Goal: Book appointment/travel/reservation

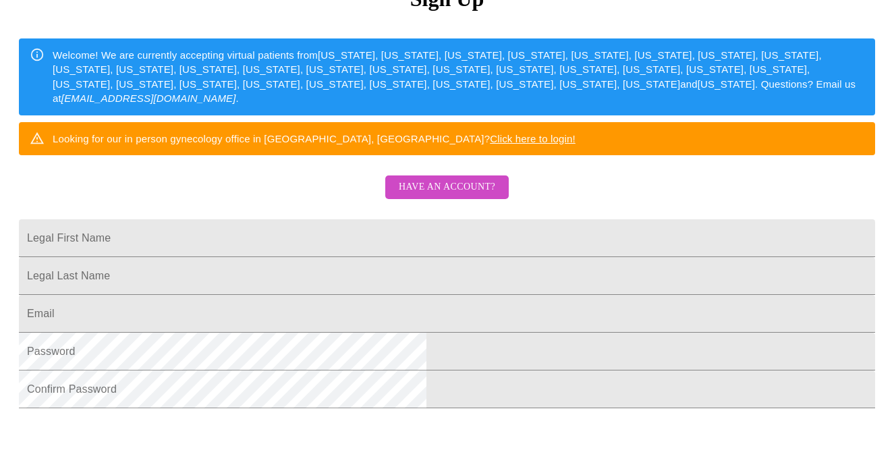
scroll to position [194, 0]
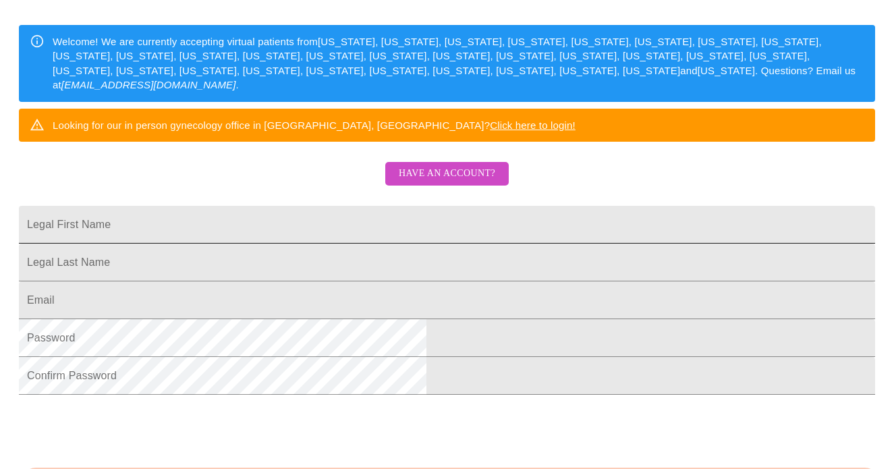
click at [475, 237] on input "Legal First Name" at bounding box center [447, 225] width 857 height 38
type input "[PERSON_NAME]"
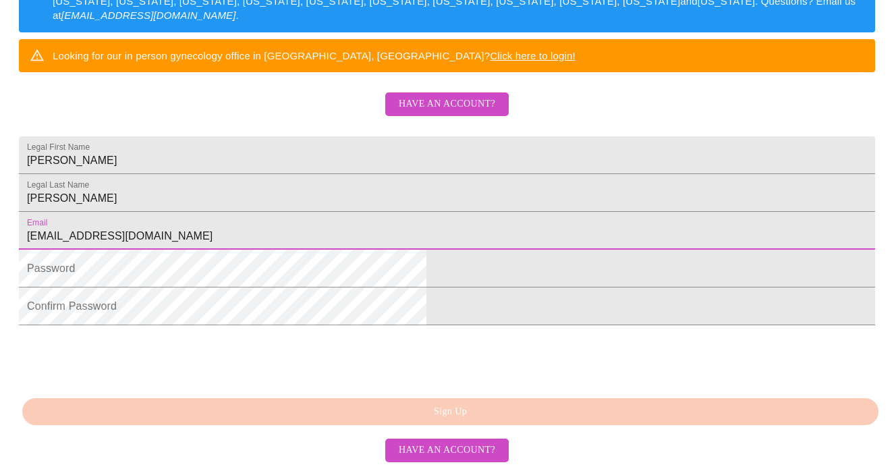
scroll to position [352, 0]
type input "[EMAIL_ADDRESS][DOMAIN_NAME]"
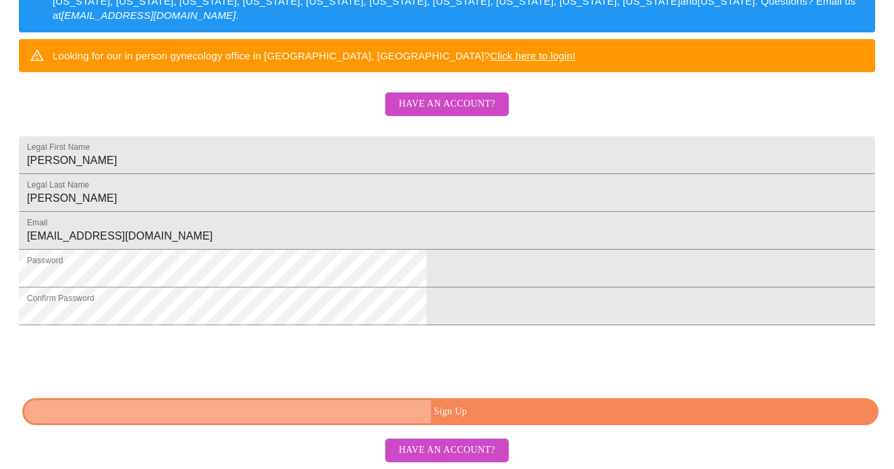
click at [417, 408] on span "Sign Up" at bounding box center [451, 412] width 826 height 17
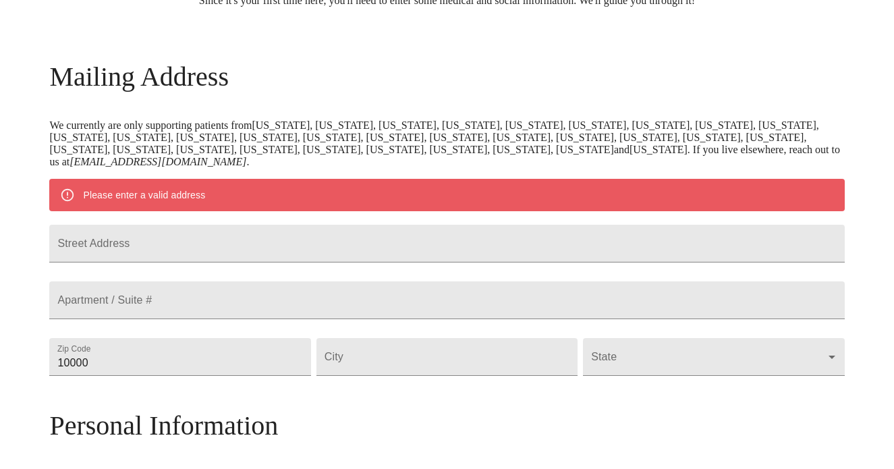
scroll to position [158, 0]
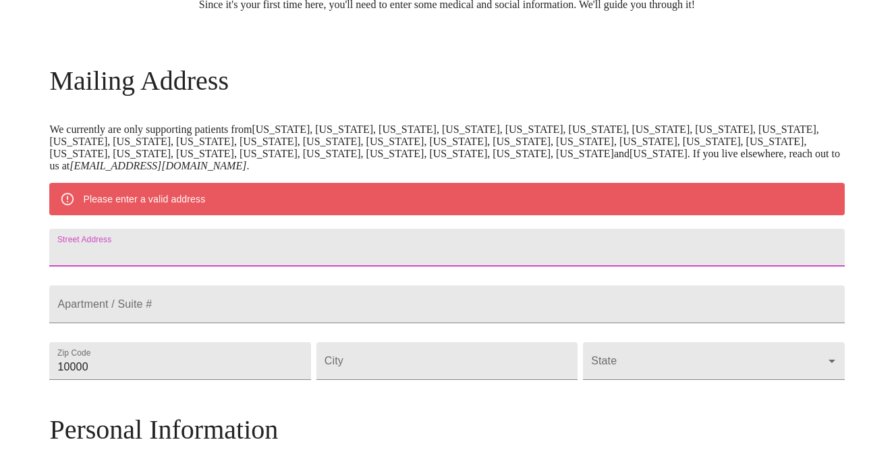
click at [500, 257] on input "Street Address" at bounding box center [446, 248] width 795 height 38
type input "[STREET_ADDRESS]"
click at [215, 380] on input "10000" at bounding box center [179, 361] width 261 height 38
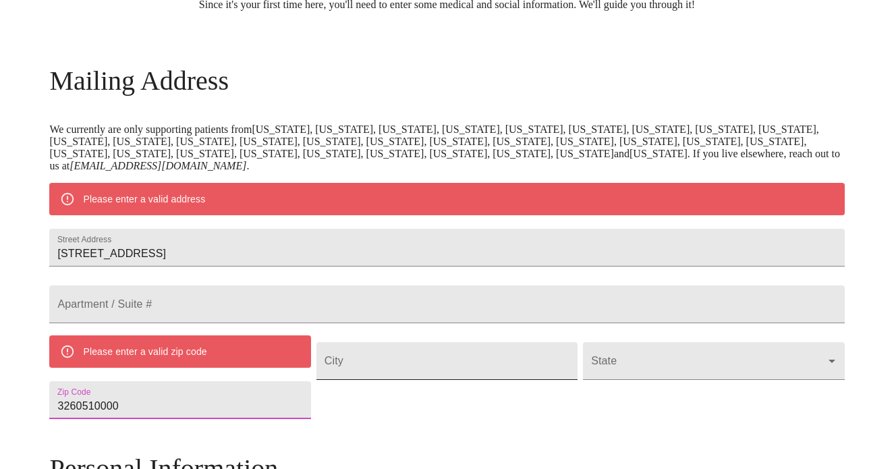
type input "3260510000"
click at [395, 380] on input "Street Address" at bounding box center [447, 361] width 261 height 38
type input "G"
click at [234, 419] on input "3260510000" at bounding box center [179, 400] width 261 height 38
drag, startPoint x: 228, startPoint y: 440, endPoint x: 183, endPoint y: 438, distance: 45.3
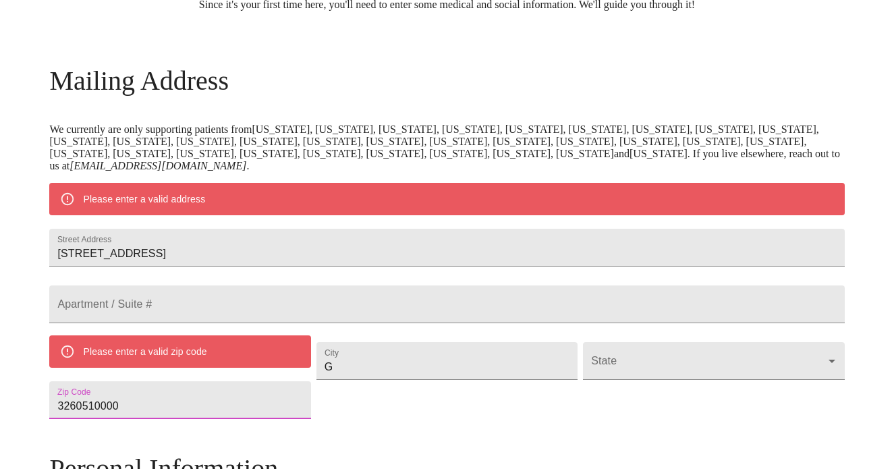
click at [183, 419] on input "3260510000" at bounding box center [179, 400] width 261 height 38
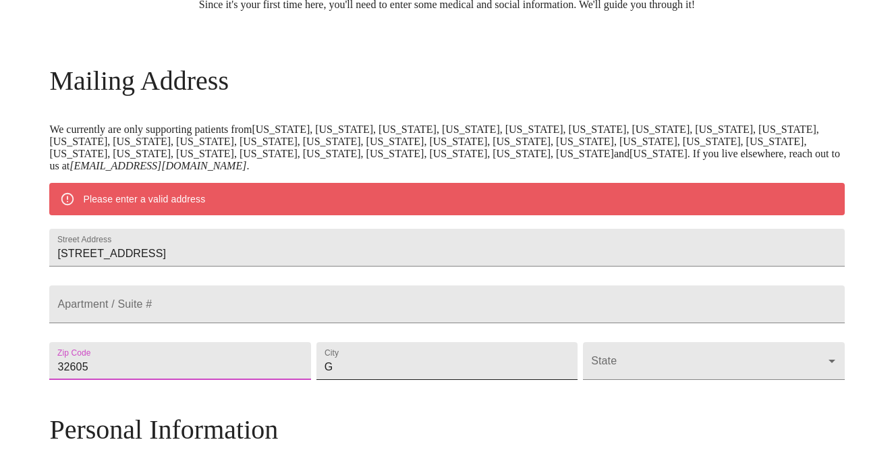
type input "32605"
click at [425, 380] on input "G" at bounding box center [447, 361] width 261 height 38
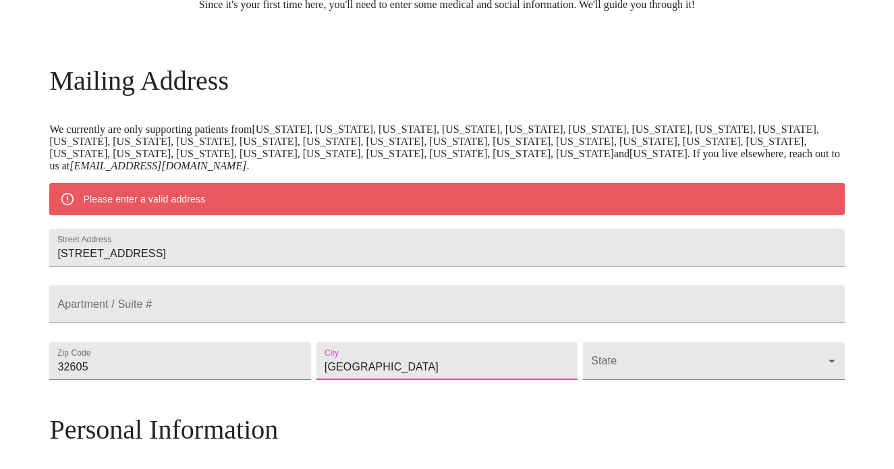
type input "[GEOGRAPHIC_DATA]"
click at [739, 396] on body "MyMenopauseRx Welcome to MyMenopauseRx Since it's your first time here, you'll …" at bounding box center [447, 379] width 884 height 1065
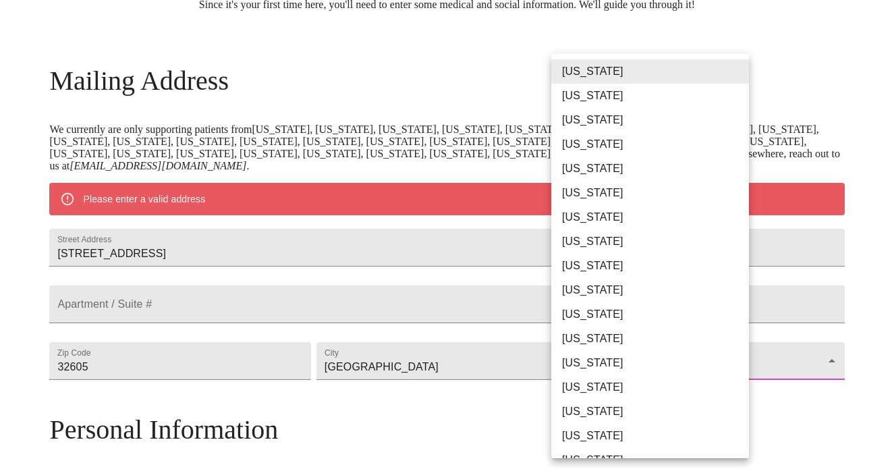
click at [622, 268] on li "[US_STATE]" at bounding box center [651, 266] width 198 height 24
type input "[US_STATE]"
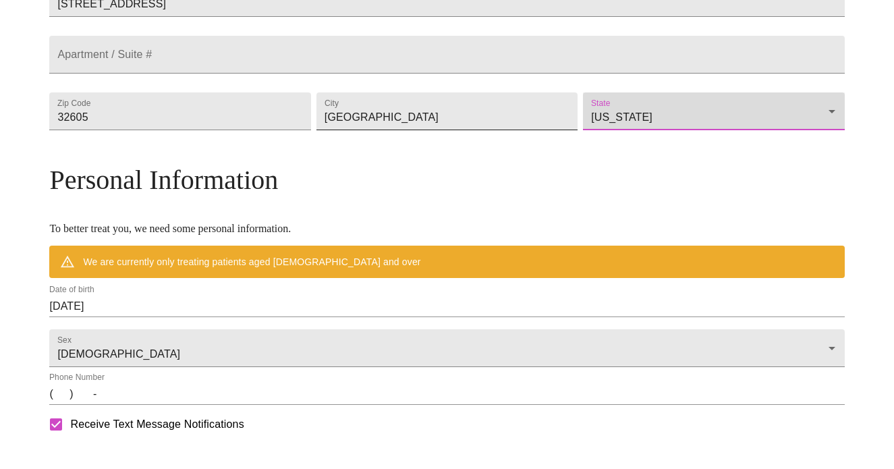
scroll to position [385, 0]
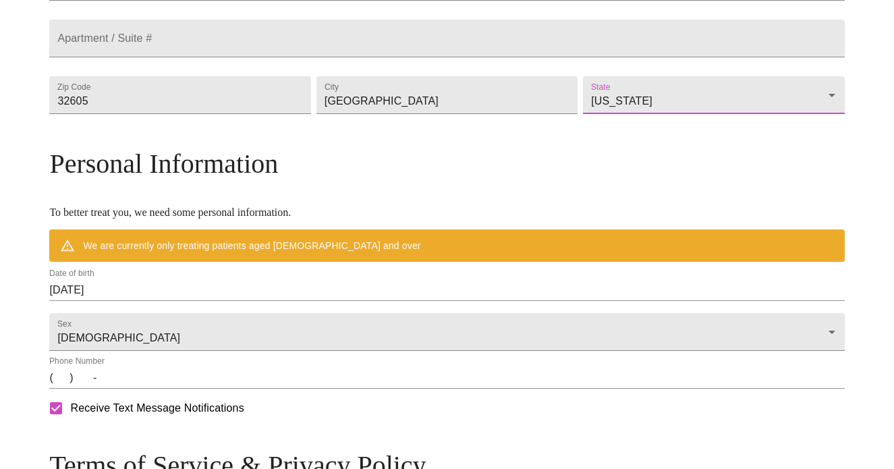
click at [462, 301] on input "[DATE]" at bounding box center [446, 290] width 795 height 22
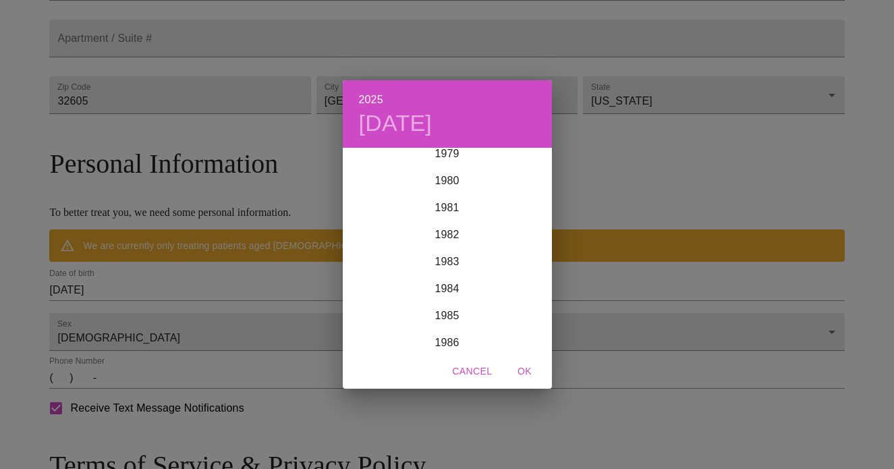
scroll to position [2168, 0]
click at [448, 183] on div "1980" at bounding box center [447, 182] width 209 height 27
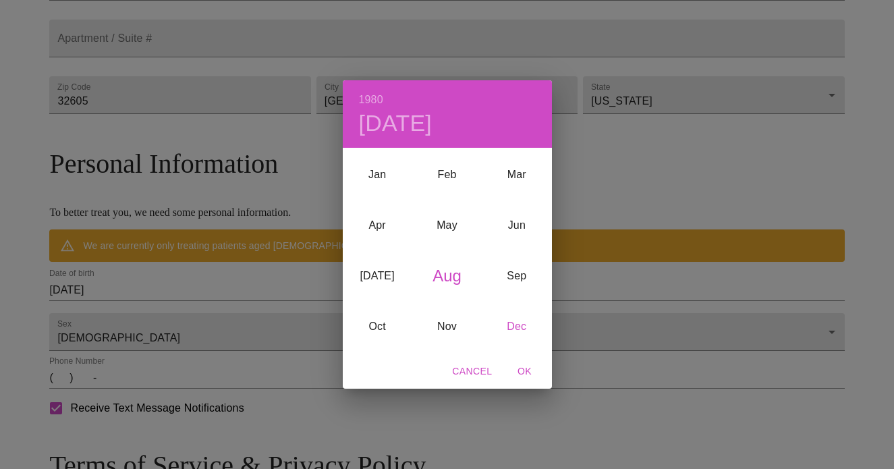
click at [525, 325] on div "Dec" at bounding box center [517, 326] width 70 height 51
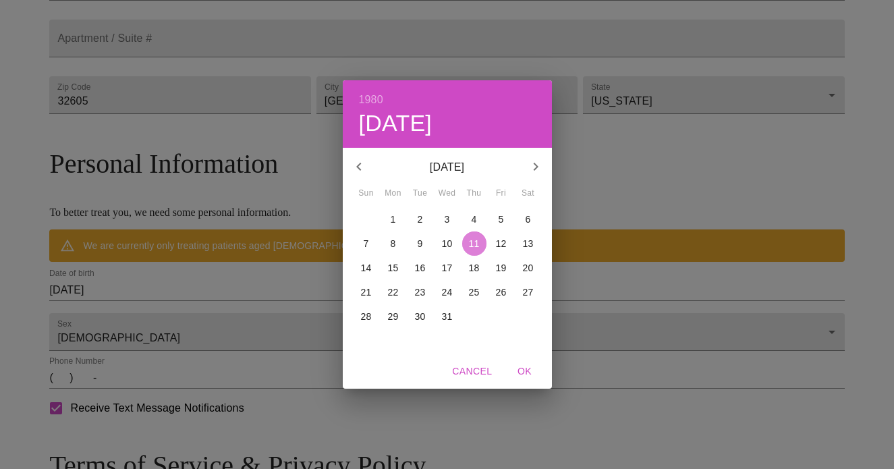
click at [471, 244] on p "11" at bounding box center [474, 244] width 11 height 14
click at [525, 373] on span "OK" at bounding box center [525, 371] width 32 height 17
type input "[DATE]"
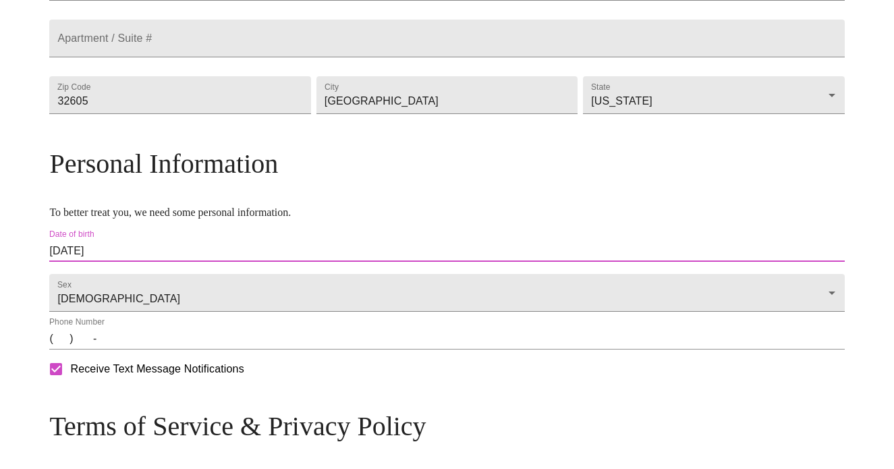
click at [298, 350] on input "(   )    -" at bounding box center [446, 339] width 795 height 22
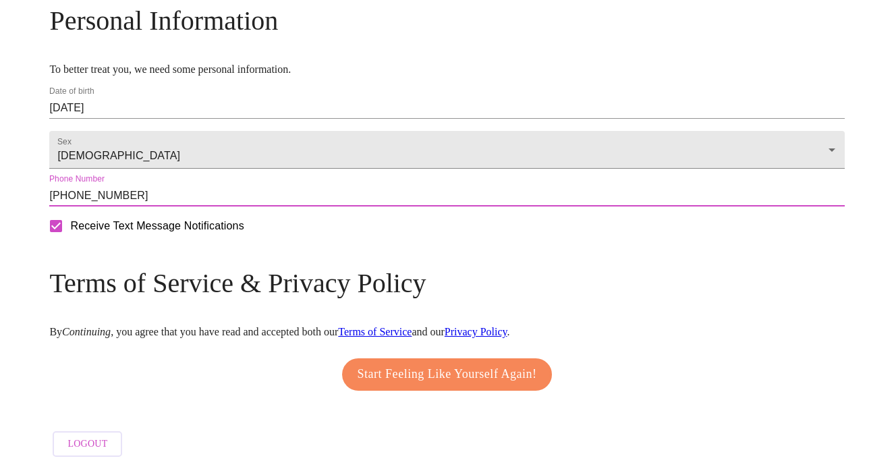
scroll to position [568, 0]
type input "[PHONE_NUMBER]"
click at [423, 375] on span "Start Feeling Like Yourself Again!" at bounding box center [448, 375] width 180 height 22
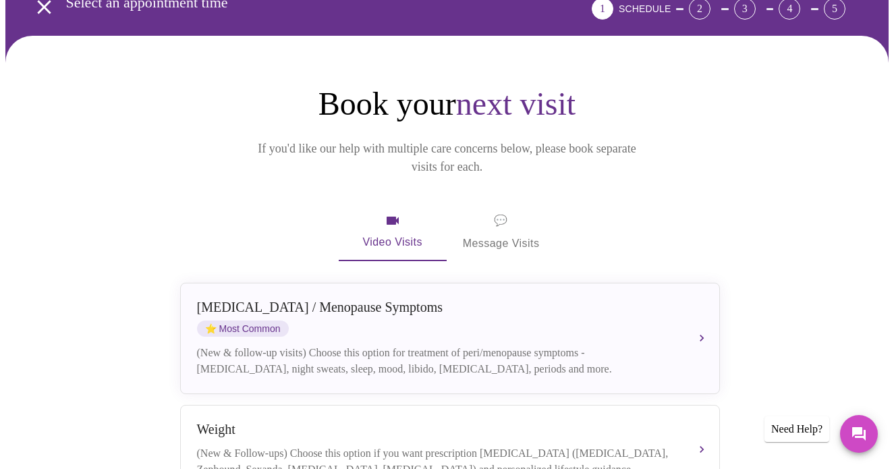
scroll to position [95, 0]
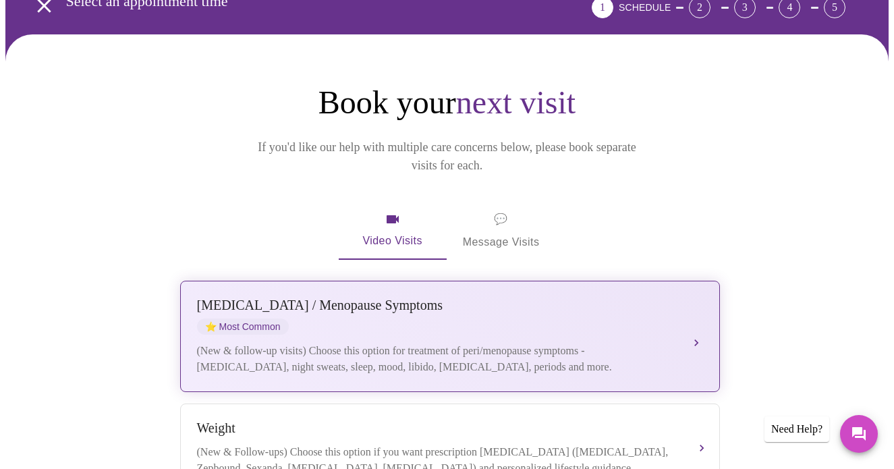
click at [473, 298] on div "[MEDICAL_DATA] / Menopause Symptoms ⭐ Most Common" at bounding box center [436, 316] width 479 height 37
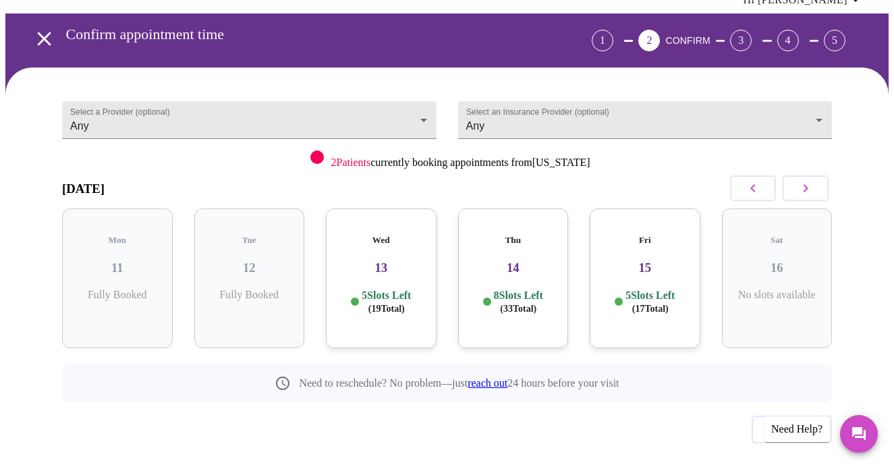
click at [510, 261] on h3 "14" at bounding box center [513, 268] width 89 height 15
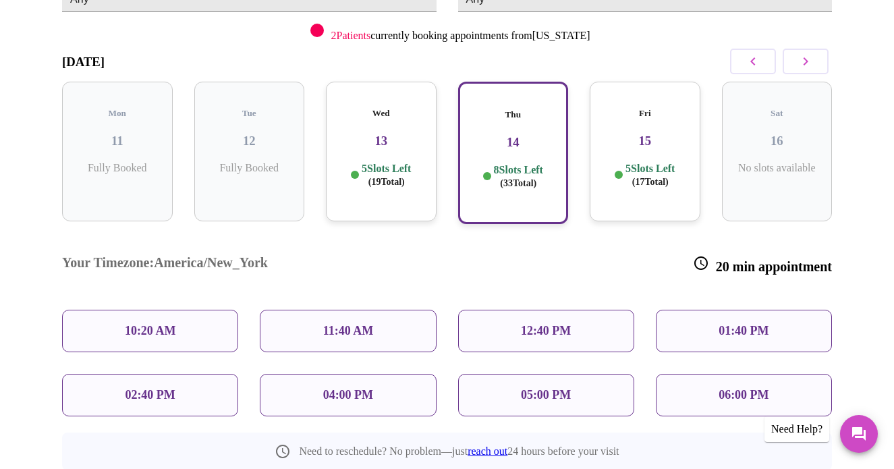
scroll to position [192, 0]
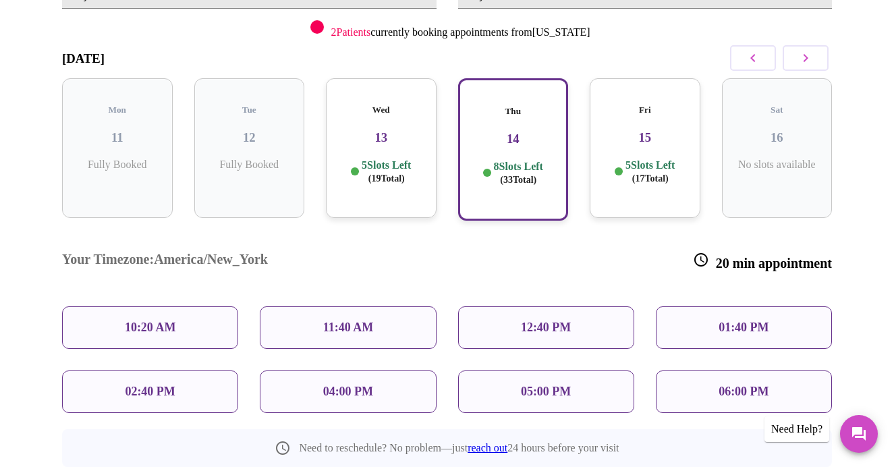
click at [367, 385] on p "04:00 PM" at bounding box center [348, 392] width 50 height 14
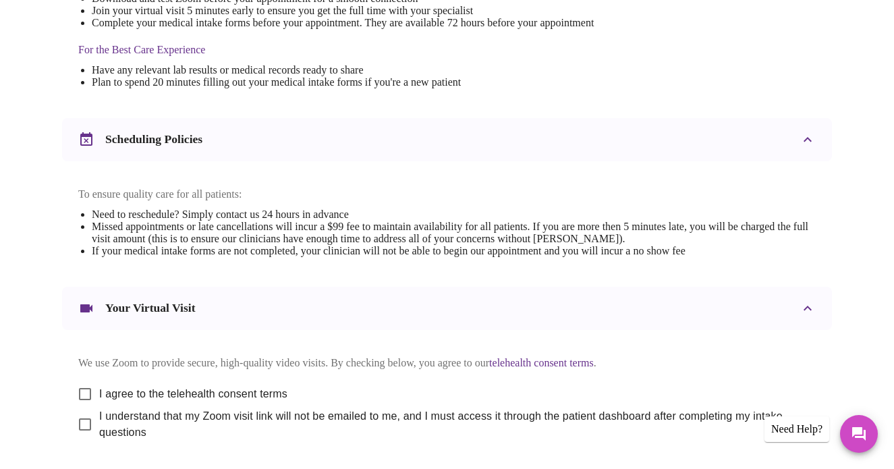
scroll to position [419, 0]
click at [78, 385] on input "I agree to the telehealth consent terms" at bounding box center [85, 393] width 28 height 28
checkbox input "true"
click at [80, 420] on input "I understand that my Zoom visit link will not be emailed to me, and I must acce…" at bounding box center [85, 424] width 28 height 28
checkbox input "true"
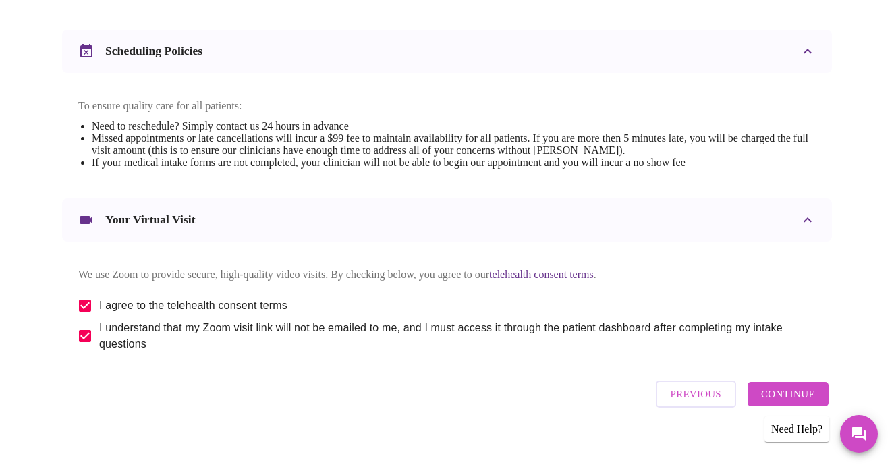
scroll to position [513, 0]
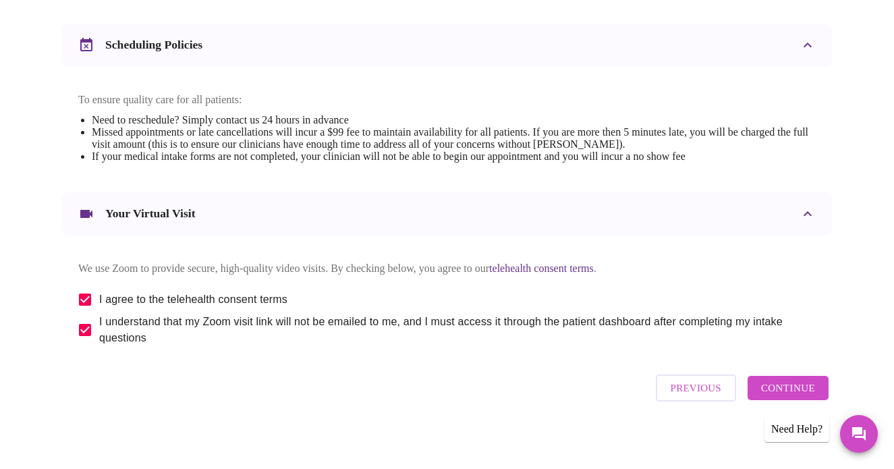
click at [787, 386] on span "Continue" at bounding box center [788, 388] width 54 height 18
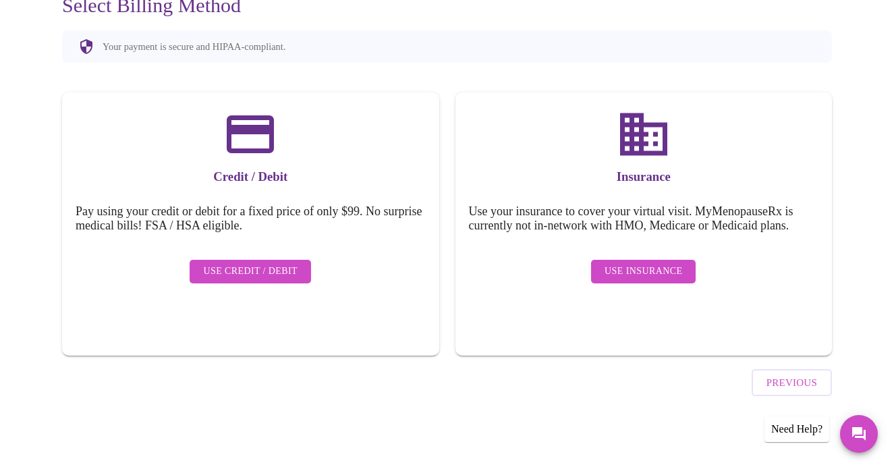
scroll to position [105, 0]
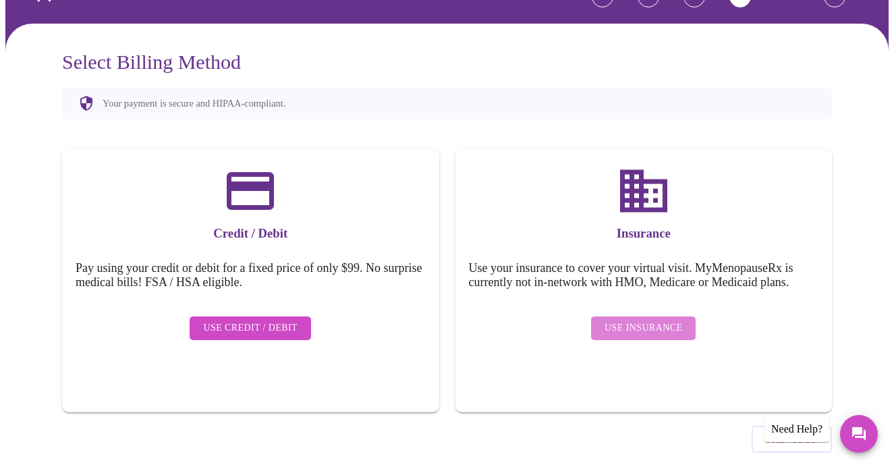
click at [652, 320] on span "Use Insurance" at bounding box center [644, 328] width 78 height 17
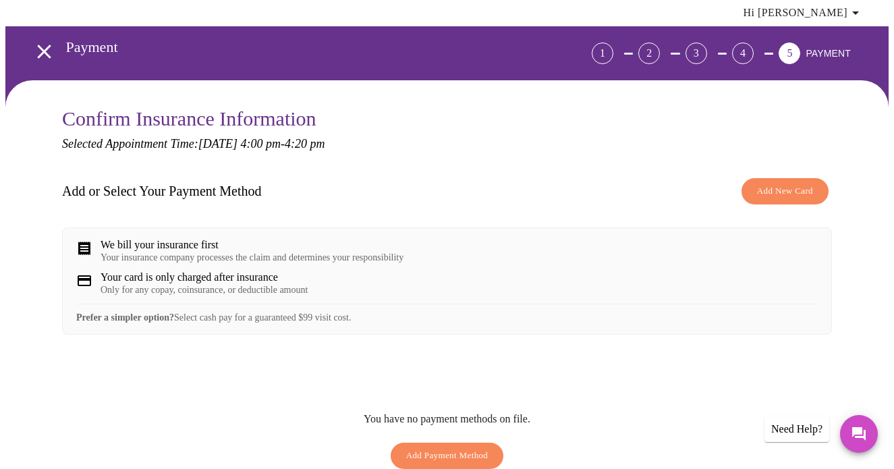
scroll to position [65, 0]
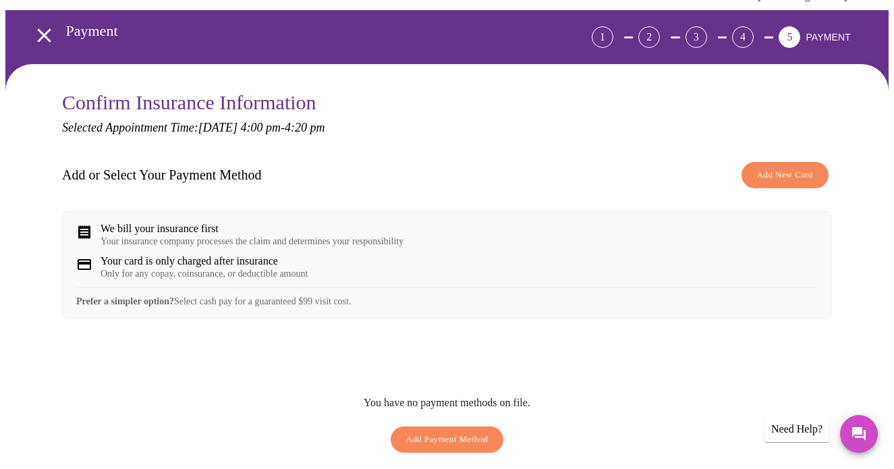
click at [805, 167] on span "Add New Card" at bounding box center [785, 175] width 56 height 16
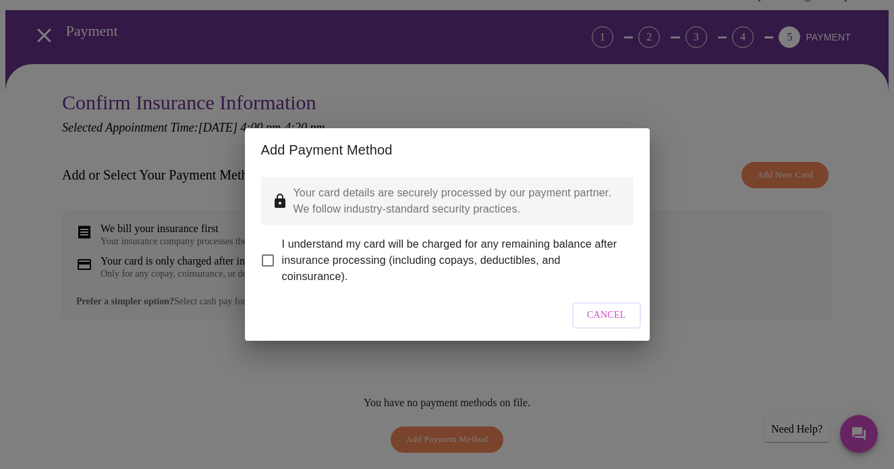
click at [263, 248] on input "I understand my card will be charged for any remaining balance after insurance …" at bounding box center [268, 260] width 28 height 28
checkbox input "true"
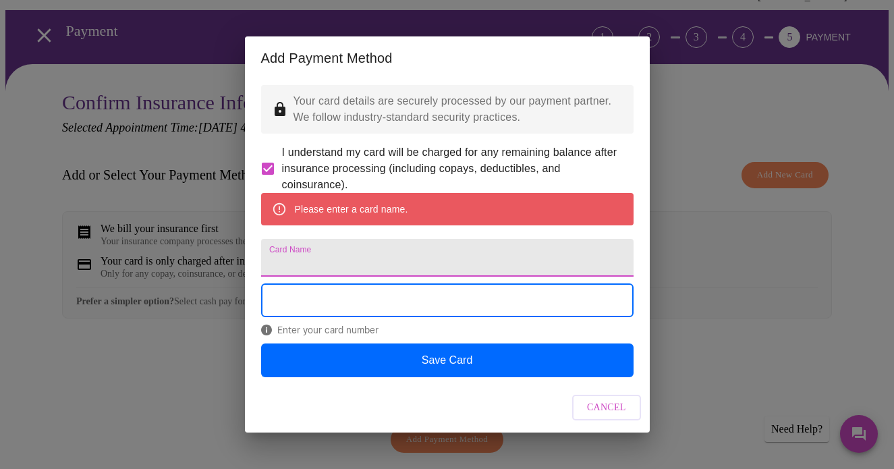
click at [373, 274] on input "Card Name" at bounding box center [447, 258] width 373 height 38
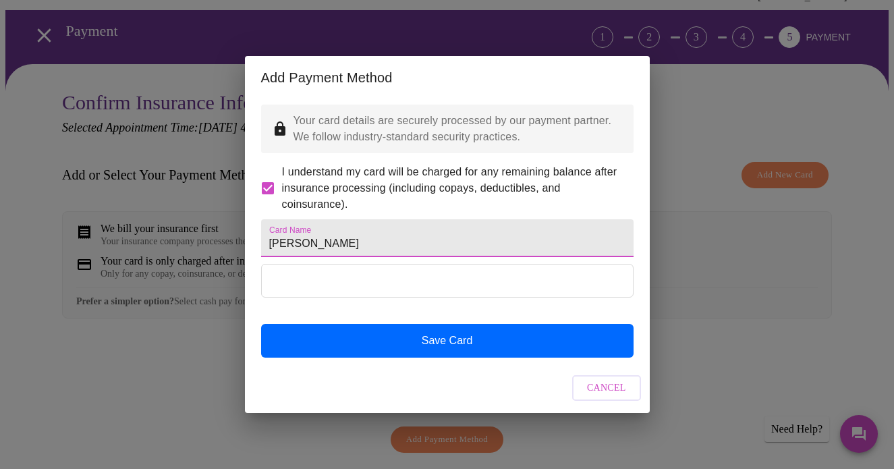
type input "[PERSON_NAME]"
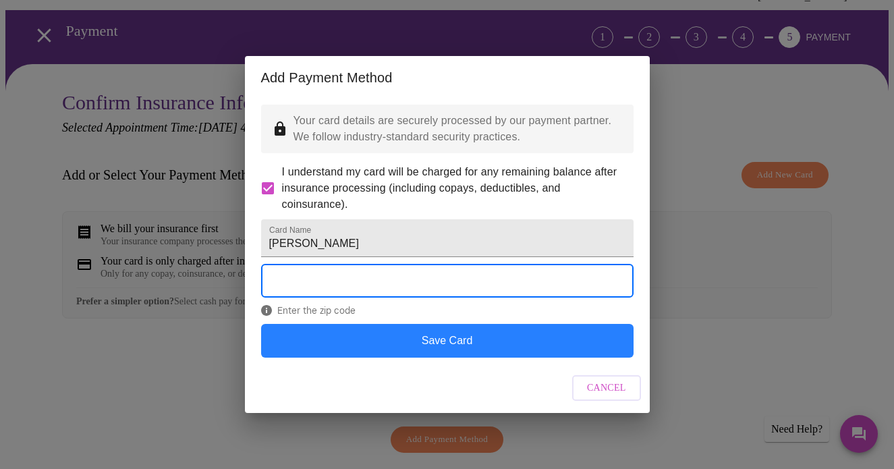
click at [529, 354] on button "Save Card" at bounding box center [447, 341] width 373 height 34
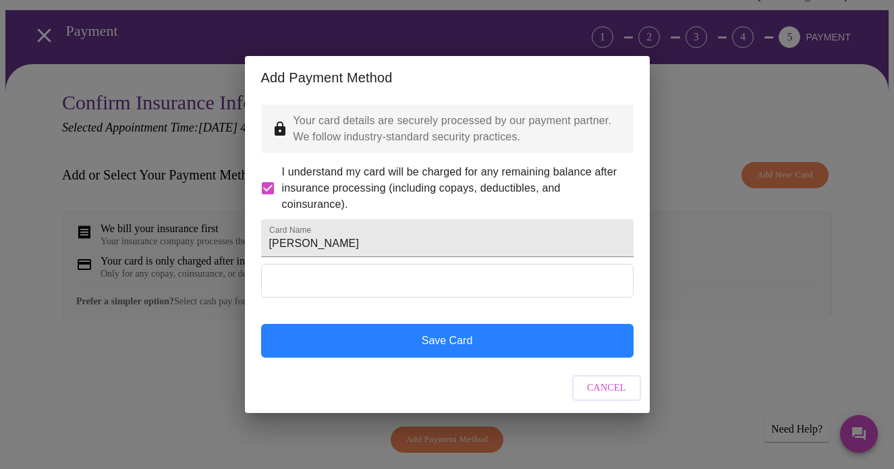
scroll to position [0, 0]
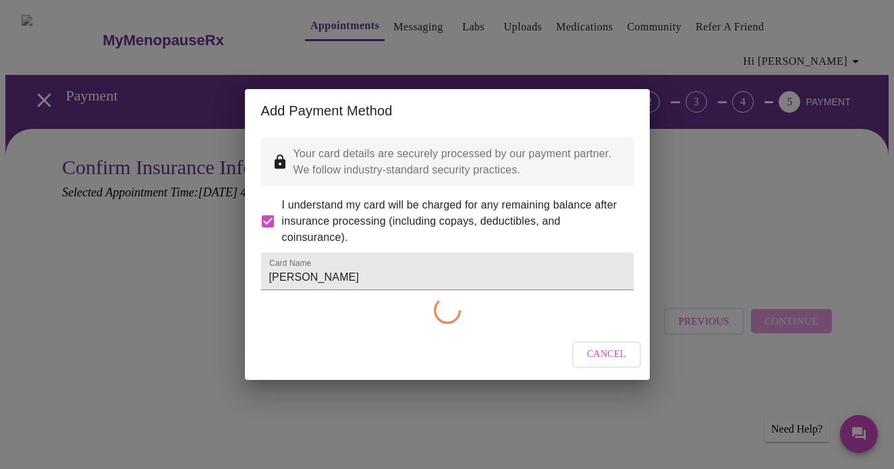
checkbox input "false"
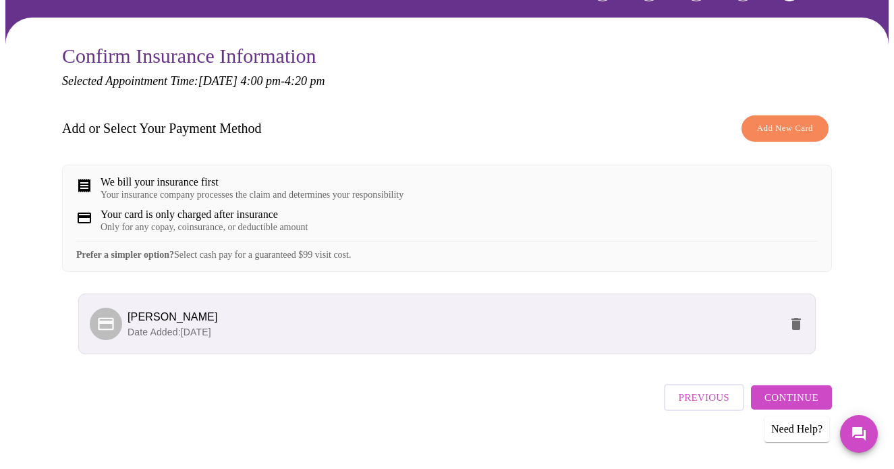
scroll to position [112, 0]
click at [783, 391] on span "Continue" at bounding box center [792, 397] width 54 height 18
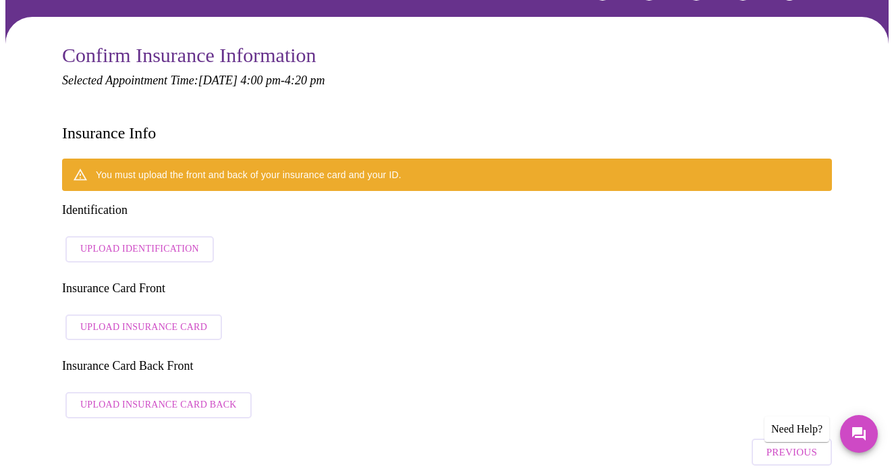
click at [163, 241] on span "Upload Identification" at bounding box center [139, 249] width 119 height 17
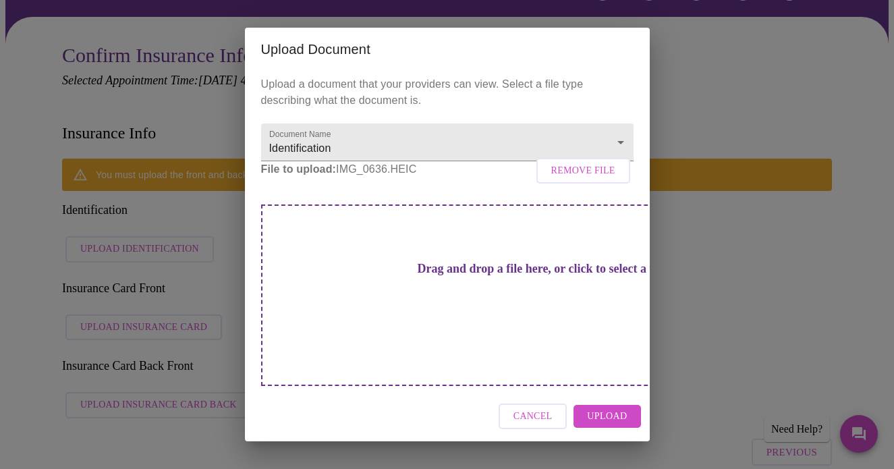
click at [605, 408] on span "Upload" at bounding box center [607, 416] width 40 height 17
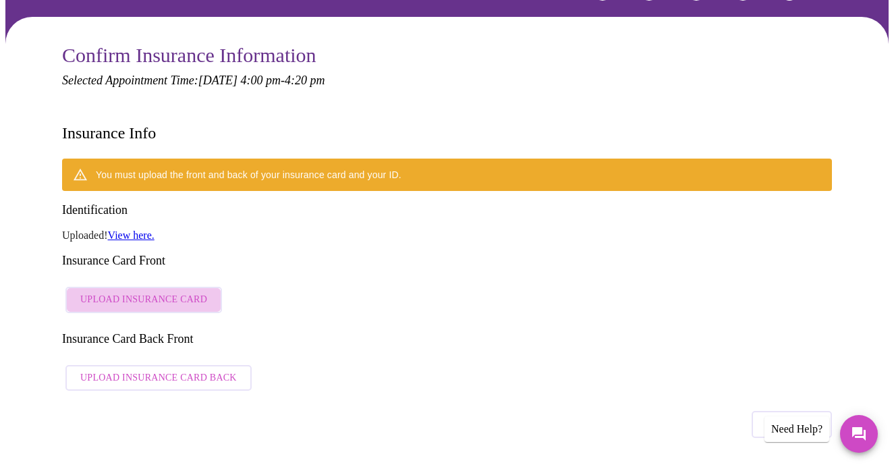
click at [178, 292] on span "Upload Insurance Card" at bounding box center [143, 300] width 127 height 17
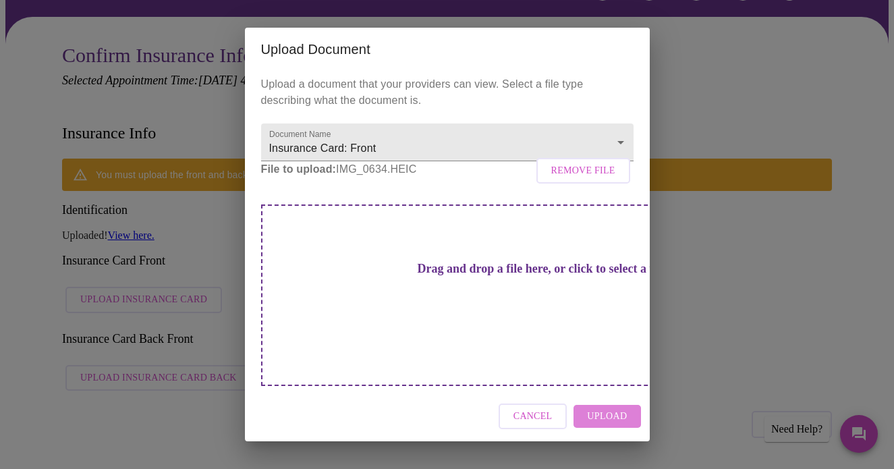
click at [624, 408] on span "Upload" at bounding box center [607, 416] width 40 height 17
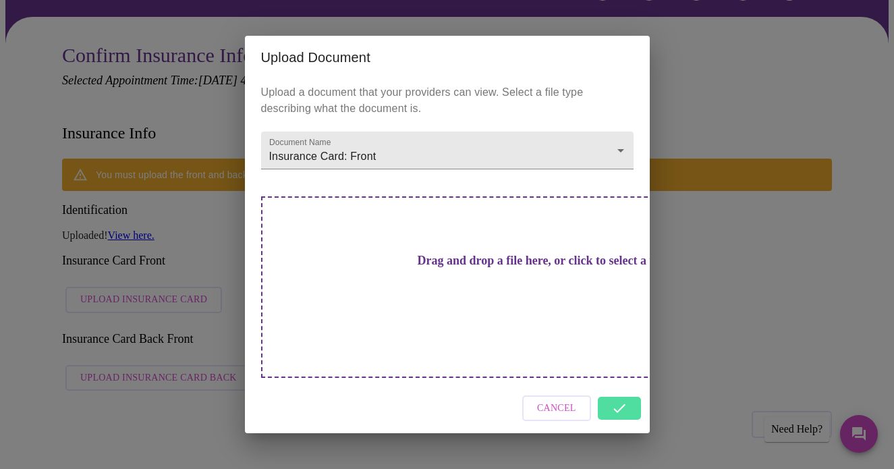
click at [630, 388] on div "Cancel" at bounding box center [447, 408] width 405 height 51
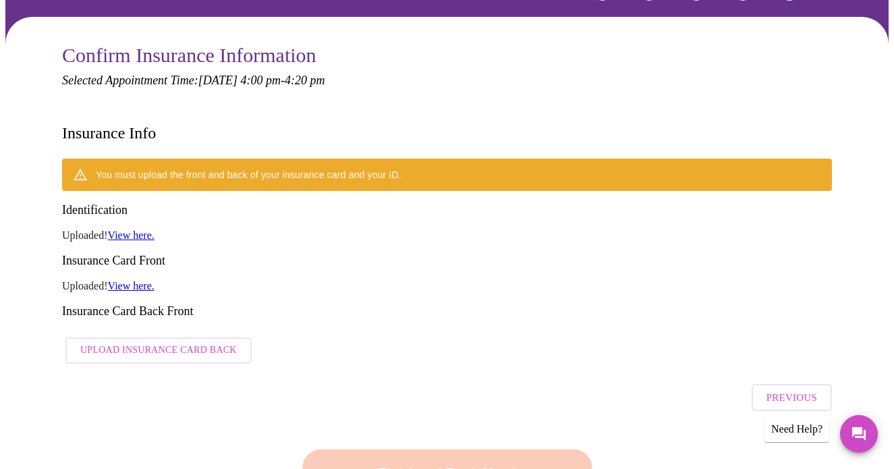
click at [194, 342] on span "Upload Insurance Card Back" at bounding box center [158, 350] width 157 height 17
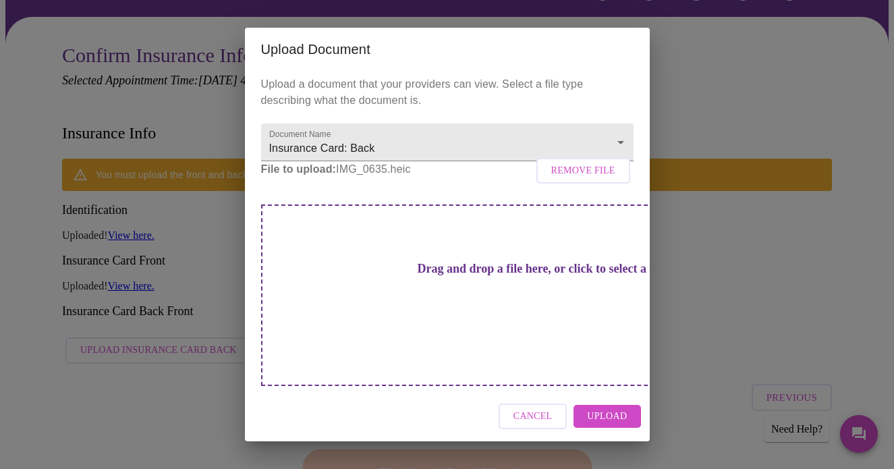
click at [622, 408] on span "Upload" at bounding box center [607, 416] width 40 height 17
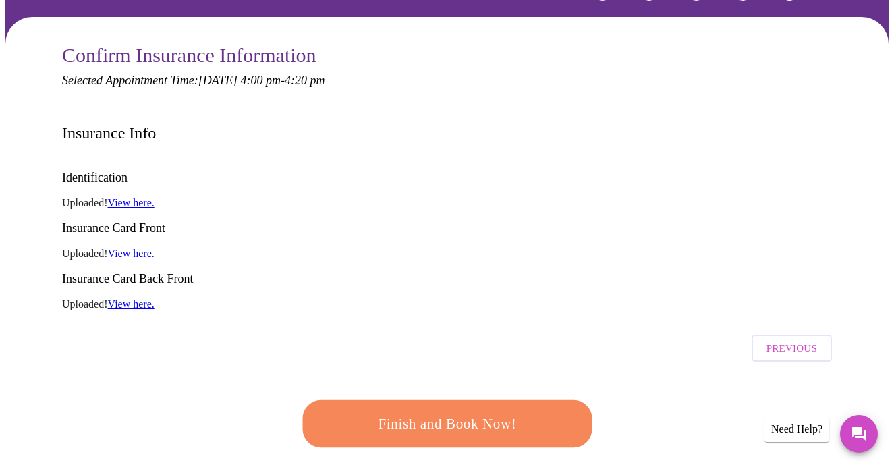
click at [512, 412] on span "Finish and Book Now!" at bounding box center [447, 424] width 250 height 25
